Goal: Navigation & Orientation: Find specific page/section

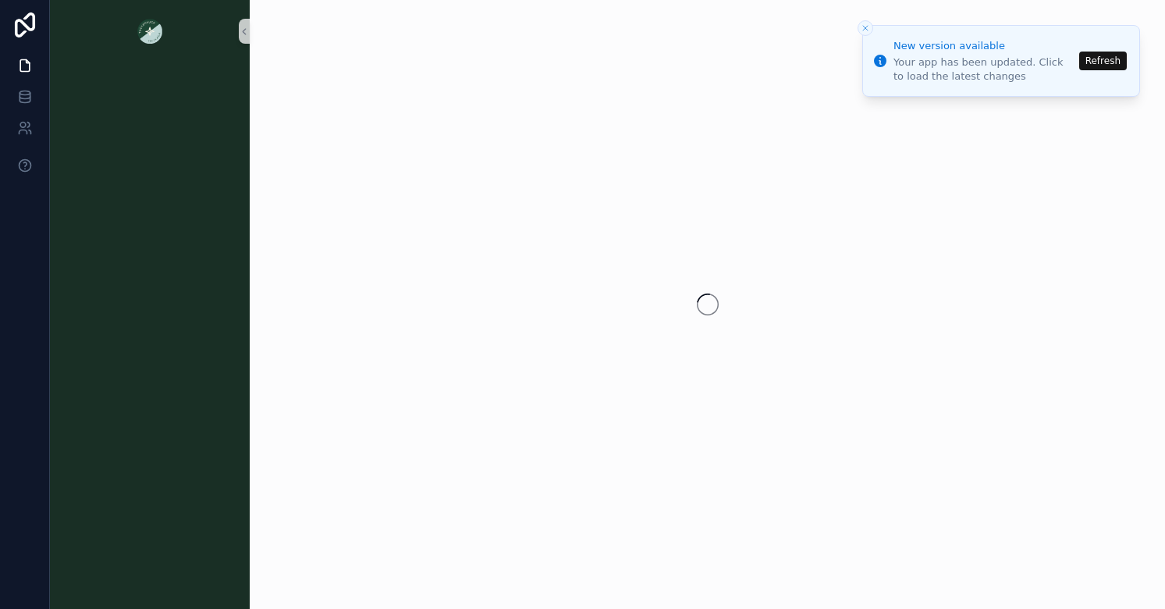
click at [1105, 66] on button "Refresh" at bounding box center [1103, 60] width 48 height 19
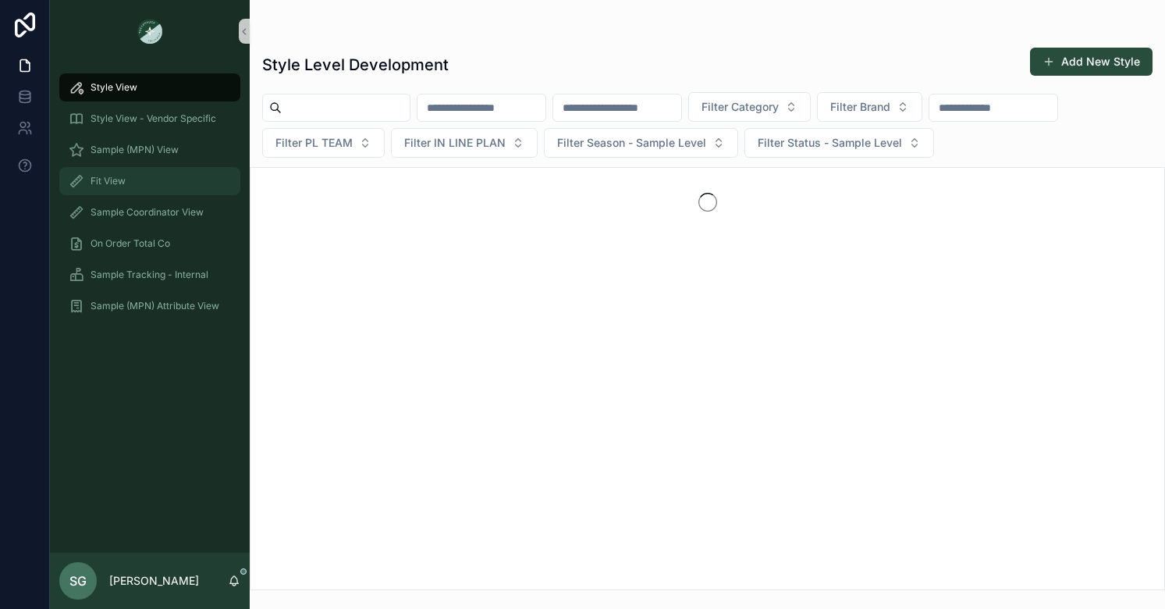
click at [117, 181] on span "Fit View" at bounding box center [107, 181] width 35 height 12
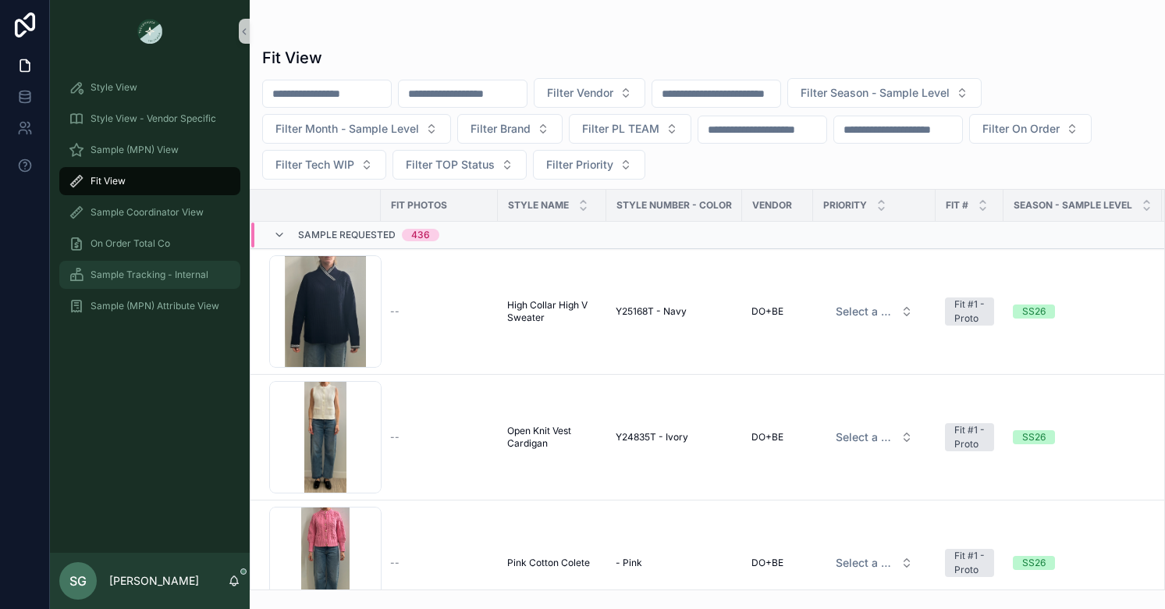
click at [137, 277] on span "Sample Tracking - Internal" at bounding box center [149, 274] width 118 height 12
